Goal: Task Accomplishment & Management: Manage account settings

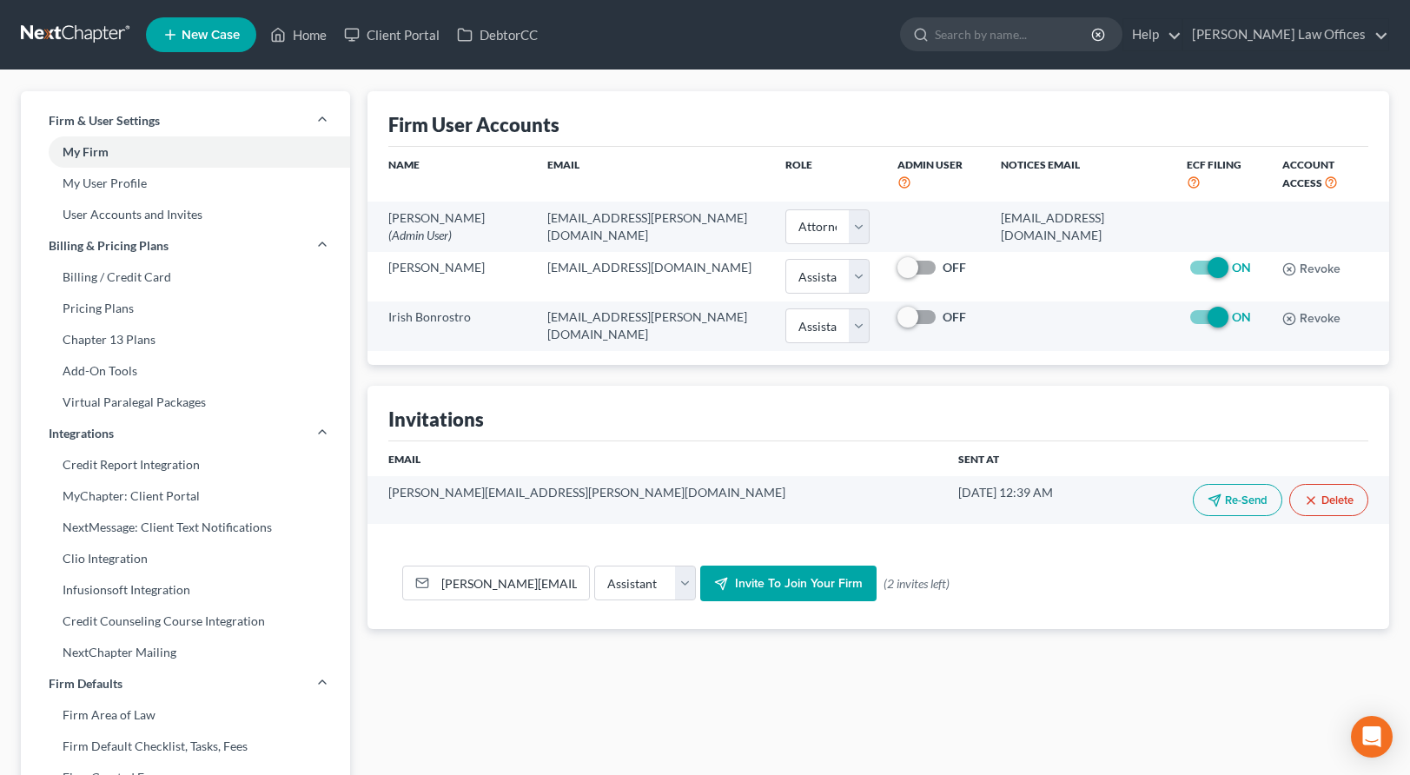
select select "0"
select select "2"
select select "assistant"
drag, startPoint x: 1348, startPoint y: 30, endPoint x: 1345, endPoint y: 49, distance: 19.3
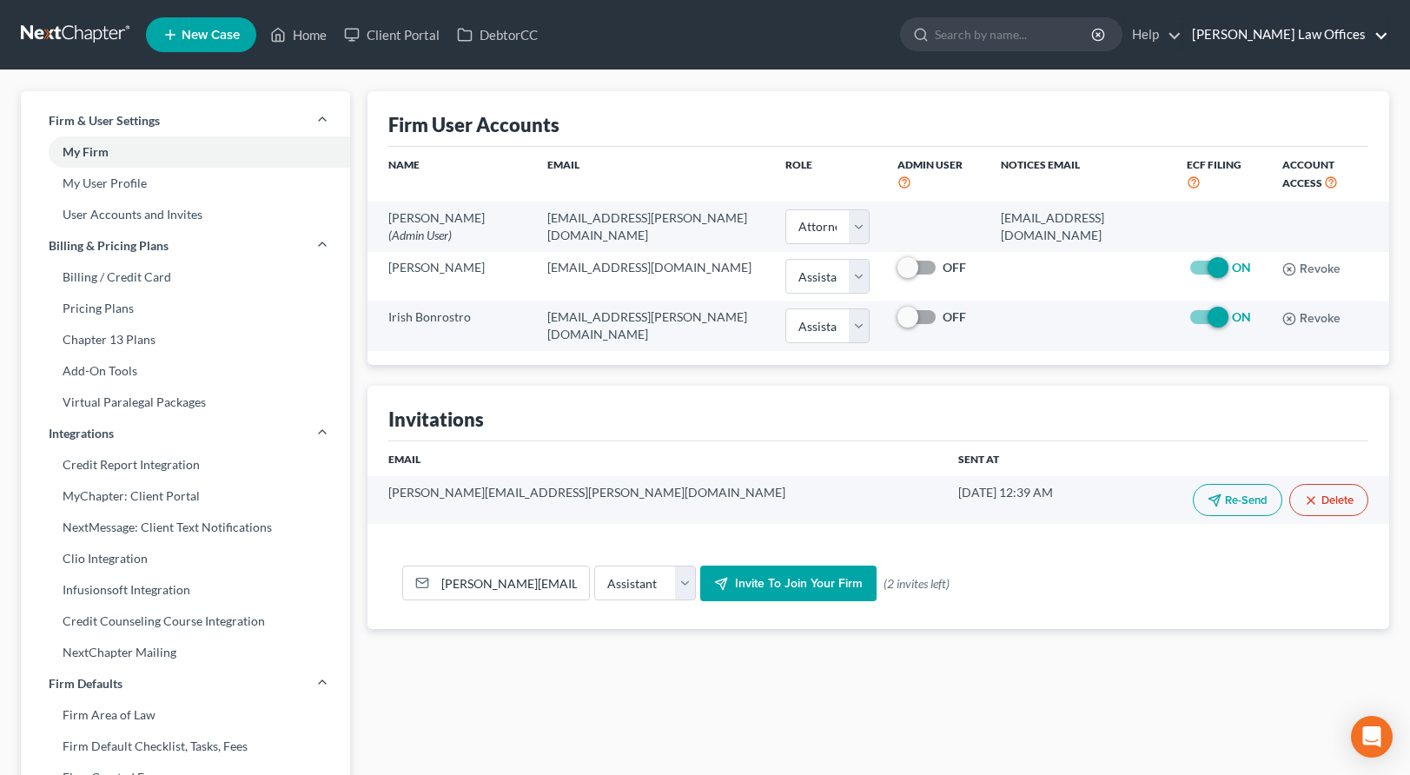
click at [1347, 30] on link "[PERSON_NAME] Law Offices" at bounding box center [1286, 34] width 205 height 31
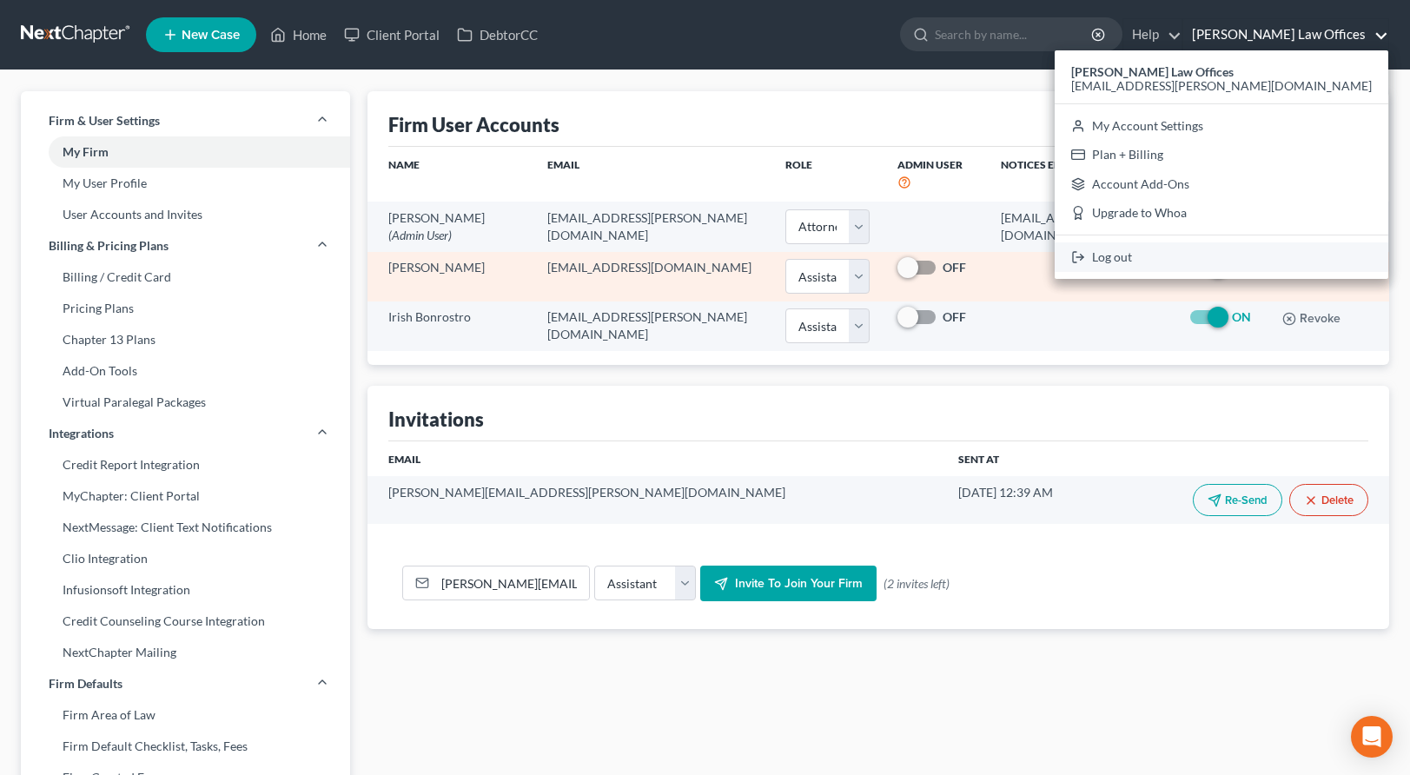
click at [1251, 253] on link "Log out" at bounding box center [1222, 257] width 334 height 30
